Goal: Information Seeking & Learning: Learn about a topic

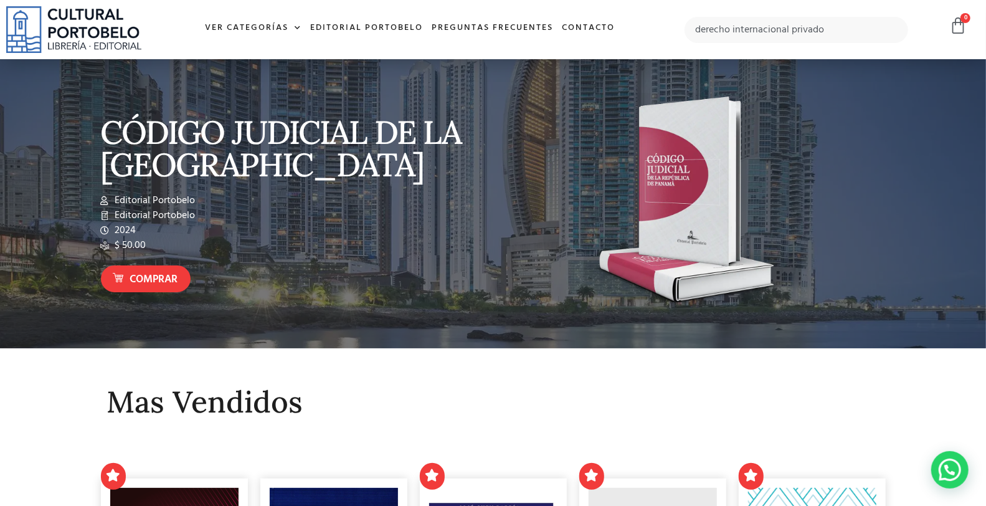
type input "derecho internacional privado"
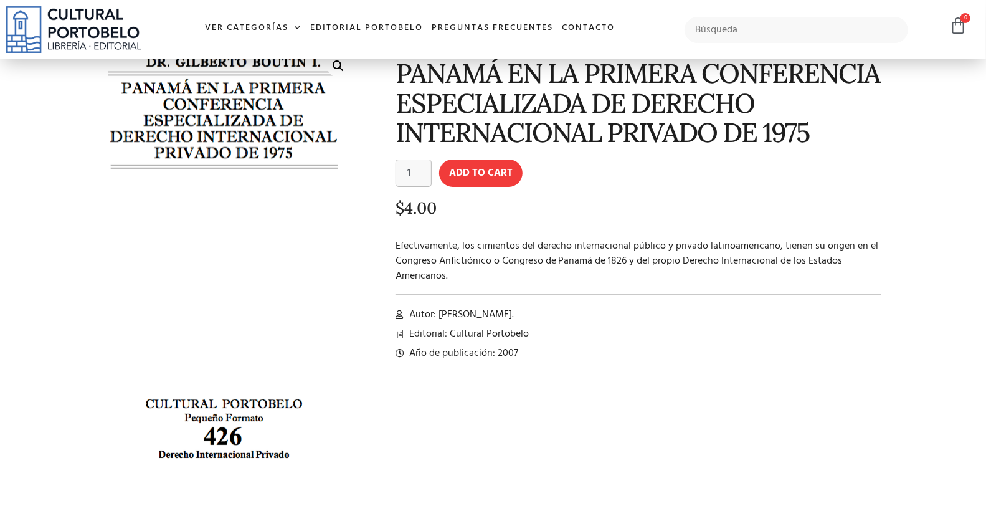
scroll to position [92, 0]
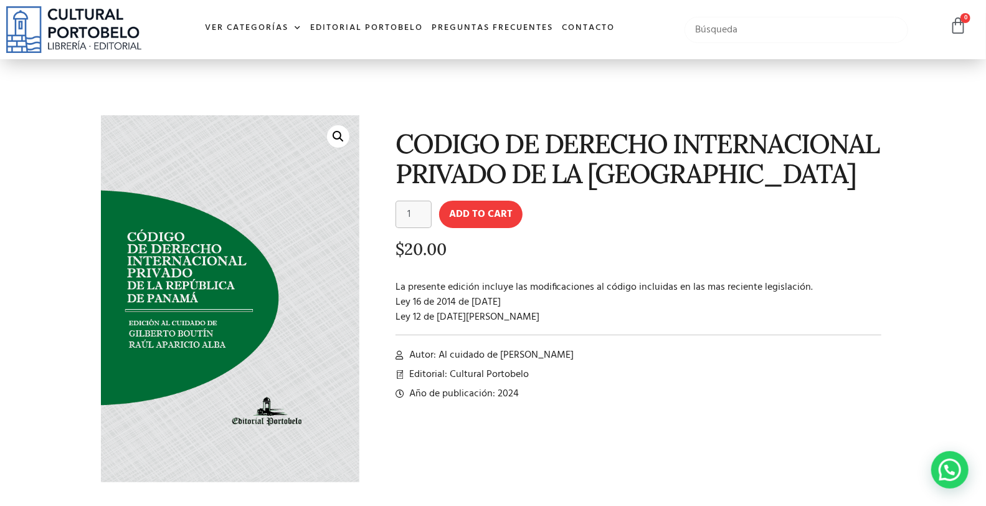
click at [774, 28] on input "text" at bounding box center [796, 30] width 223 height 26
type input "carlos villalo"
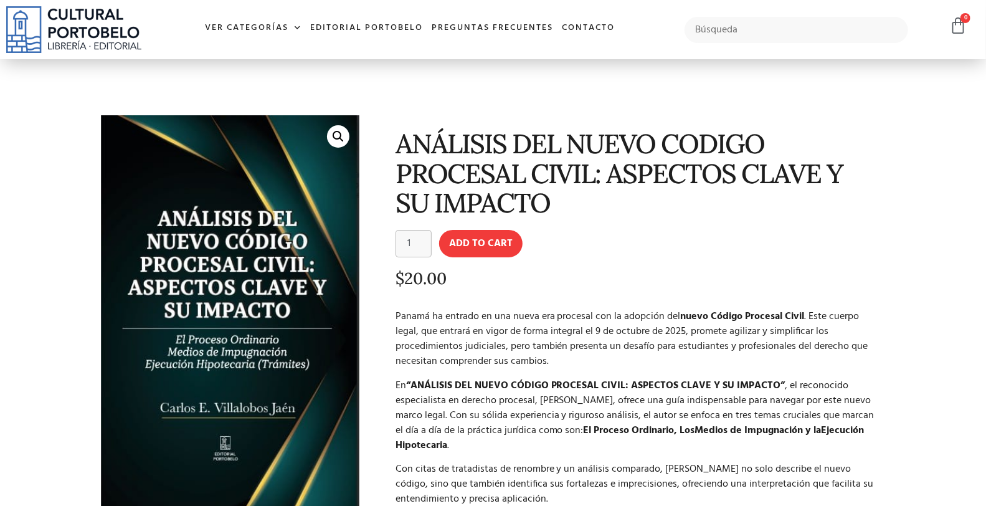
scroll to position [46, 0]
